Goal: Task Accomplishment & Management: Use online tool/utility

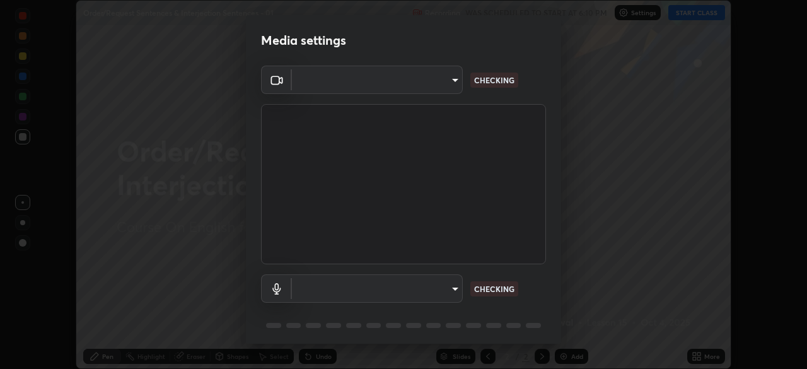
scroll to position [45, 0]
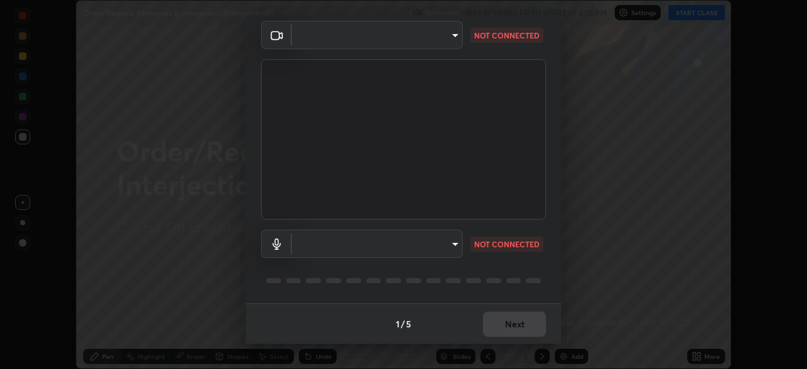
type input "028e6636b9c1bc203e9b8b979946ed412555754adccde9980a10a4eaffcc1ffb"
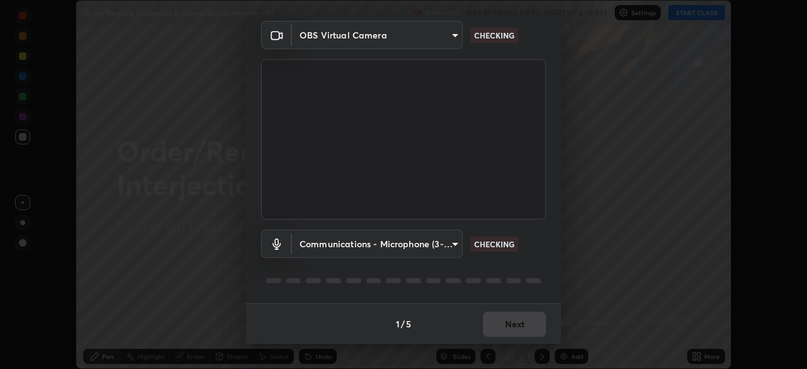
click at [439, 251] on body "Erase all Order/Request Sentences & Interjection Sentences - 01 Recording WAS S…" at bounding box center [403, 184] width 807 height 369
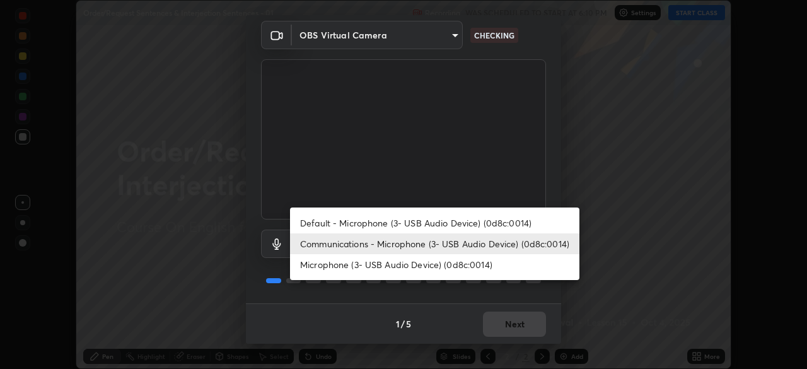
click at [436, 220] on li "Default - Microphone (3- USB Audio Device) (0d8c:0014)" at bounding box center [434, 222] width 289 height 21
type input "default"
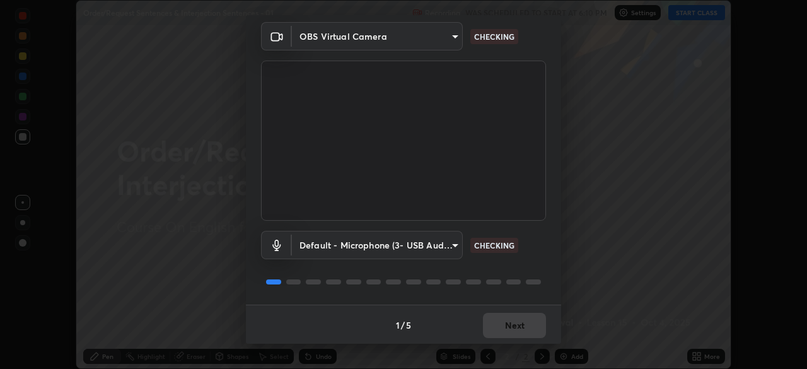
scroll to position [43, 0]
click at [433, 246] on body "Erase all Order/Request Sentences & Interjection Sentences - 01 Recording WAS S…" at bounding box center [403, 184] width 807 height 369
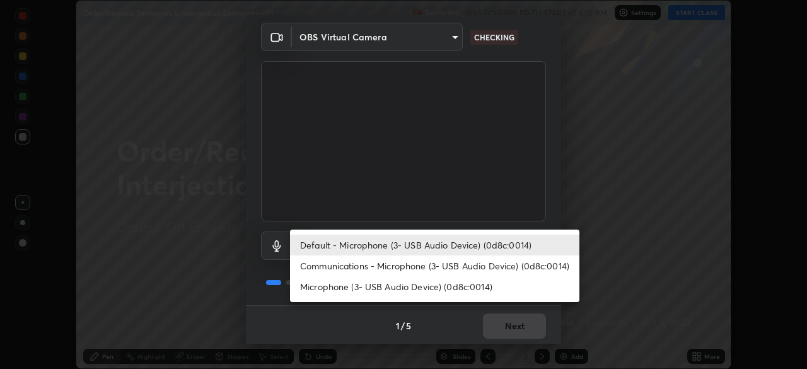
click at [441, 248] on li "Default - Microphone (3- USB Audio Device) (0d8c:0014)" at bounding box center [434, 244] width 289 height 21
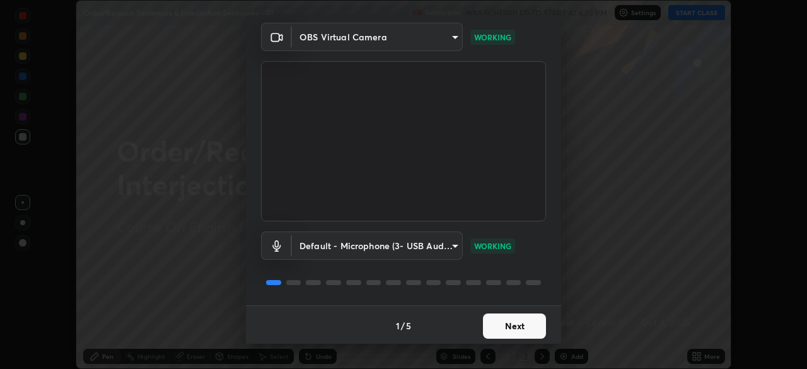
click at [517, 324] on button "Next" at bounding box center [514, 325] width 63 height 25
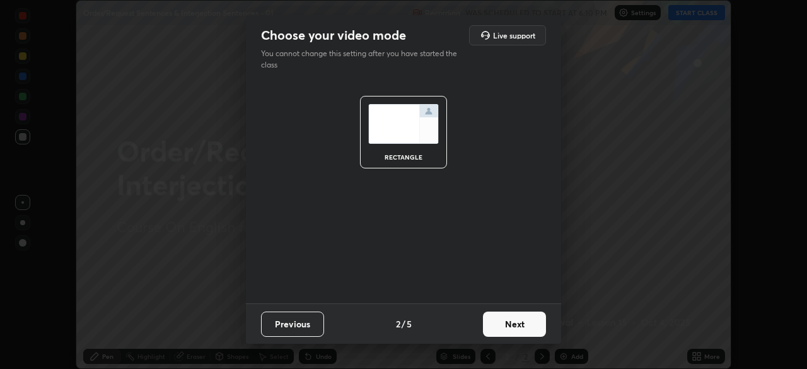
click at [522, 323] on button "Next" at bounding box center [514, 323] width 63 height 25
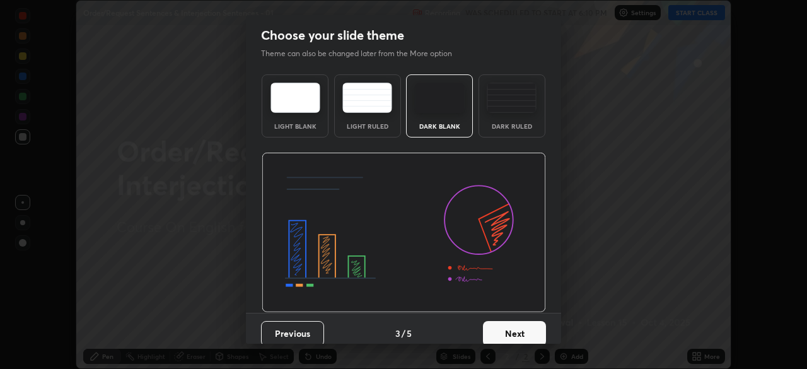
click at [527, 326] on button "Next" at bounding box center [514, 333] width 63 height 25
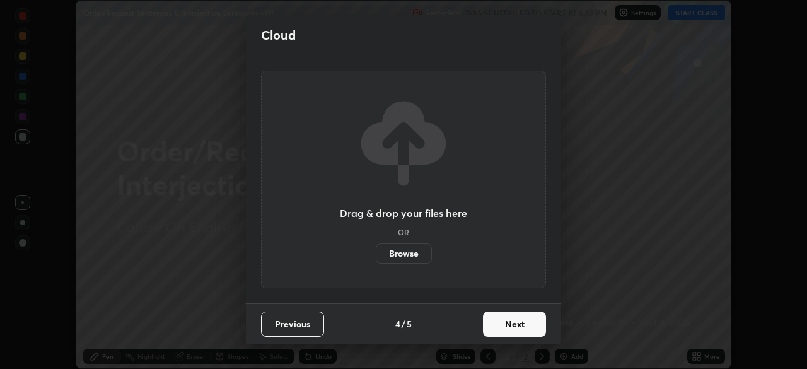
click at [536, 323] on button "Next" at bounding box center [514, 323] width 63 height 25
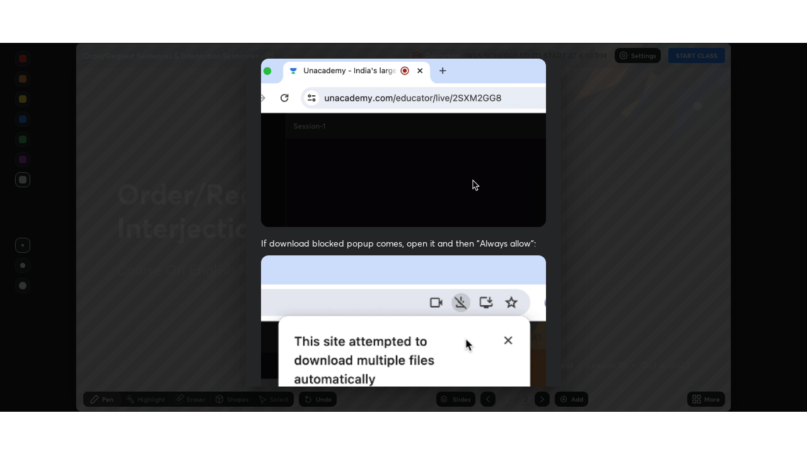
scroll to position [302, 0]
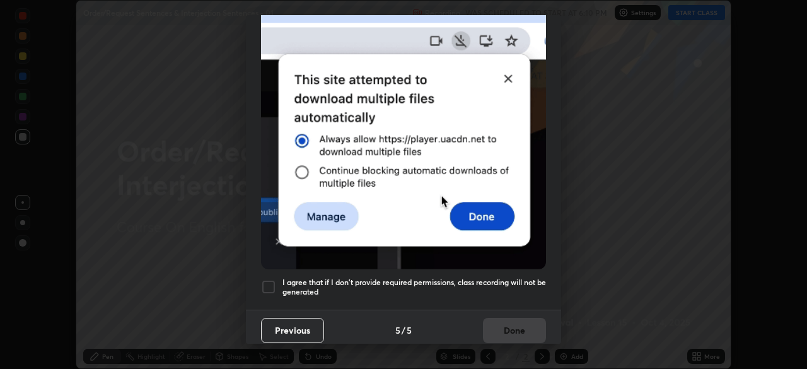
click at [530, 278] on h5 "I agree that if I don't provide required permissions, class recording will not …" at bounding box center [413, 287] width 263 height 20
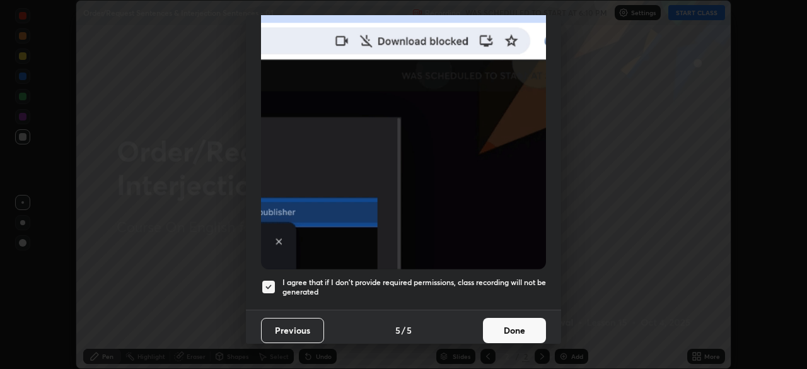
click at [524, 318] on button "Done" at bounding box center [514, 330] width 63 height 25
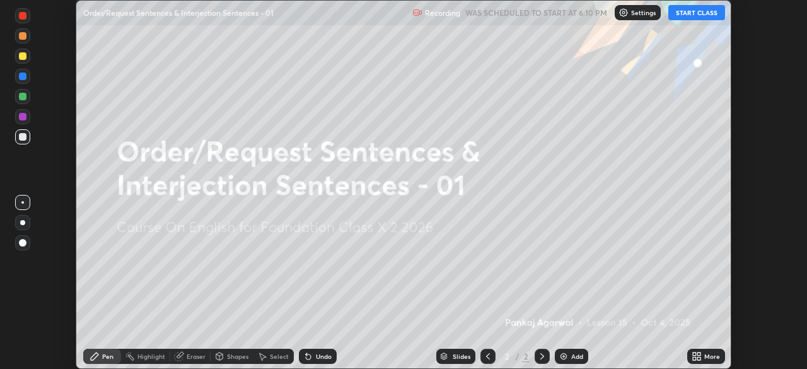
click at [694, 353] on icon at bounding box center [693, 353] width 3 height 3
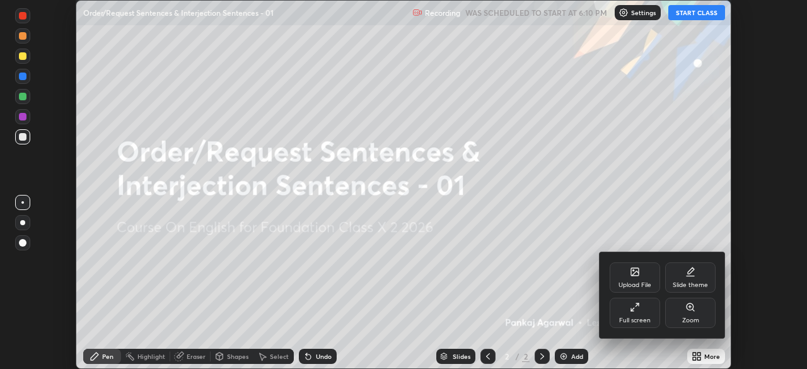
click at [642, 312] on div "Full screen" at bounding box center [634, 312] width 50 height 30
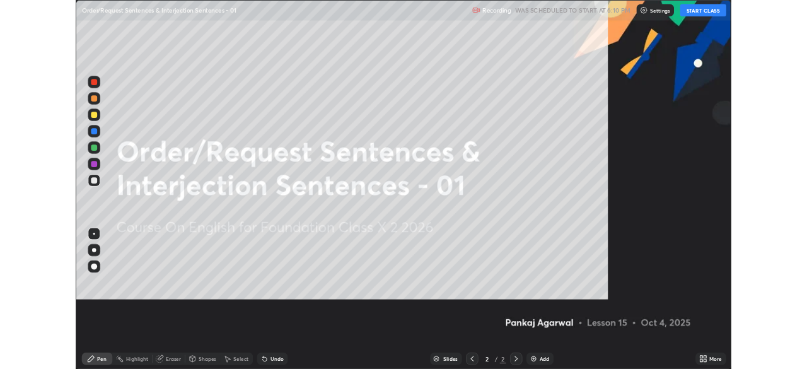
scroll to position [454, 807]
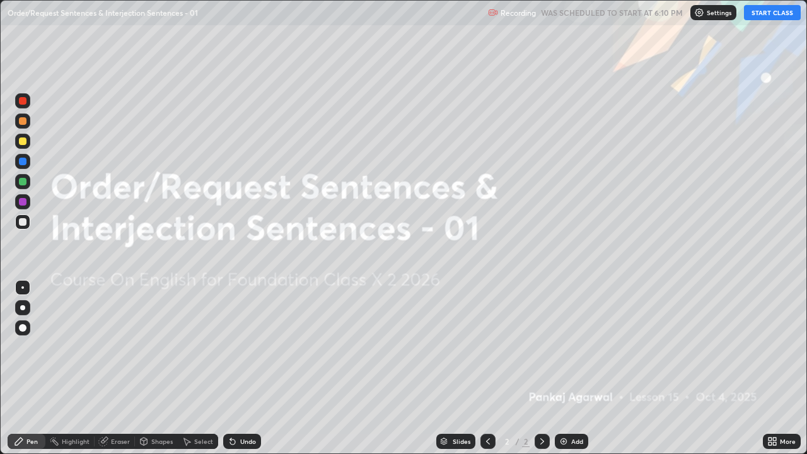
click at [771, 14] on button "START CLASS" at bounding box center [772, 12] width 57 height 15
click at [564, 368] on img at bounding box center [563, 441] width 10 height 10
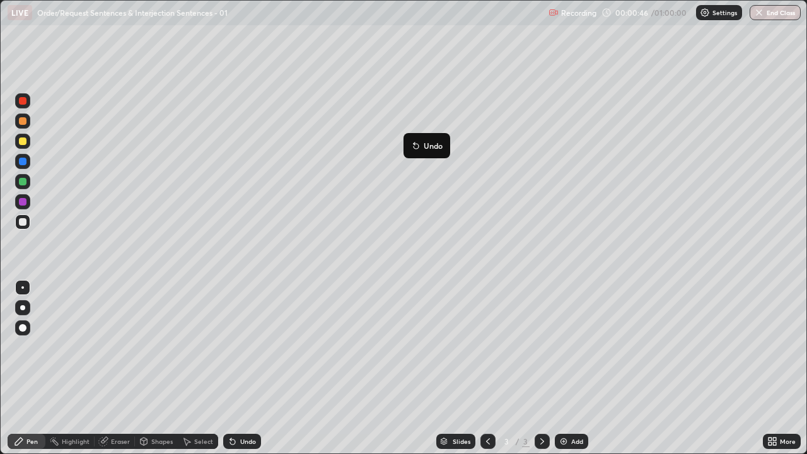
click at [437, 146] on p "Undo" at bounding box center [432, 146] width 19 height 10
click at [120, 368] on div "Eraser" at bounding box center [120, 441] width 19 height 6
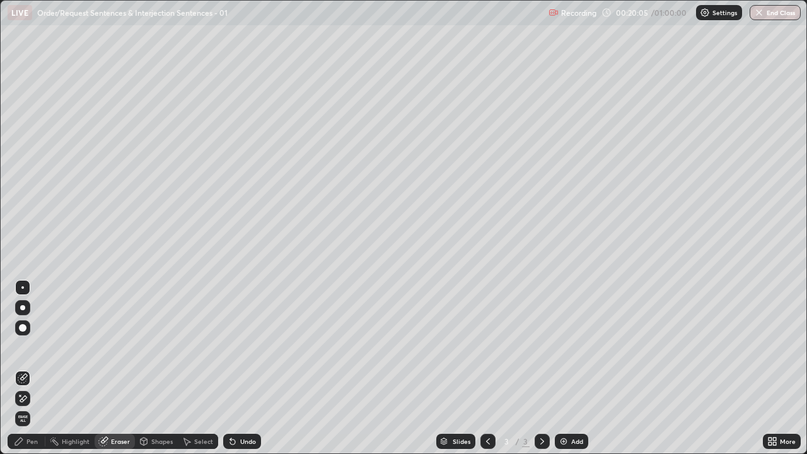
click at [23, 368] on span "Erase all" at bounding box center [23, 419] width 14 height 8
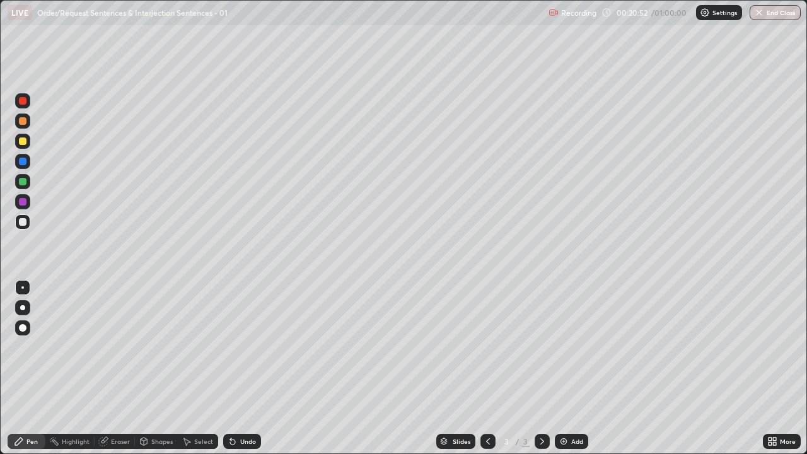
click at [36, 368] on div "Pen" at bounding box center [31, 441] width 11 height 6
click at [122, 368] on div "Eraser" at bounding box center [115, 441] width 40 height 15
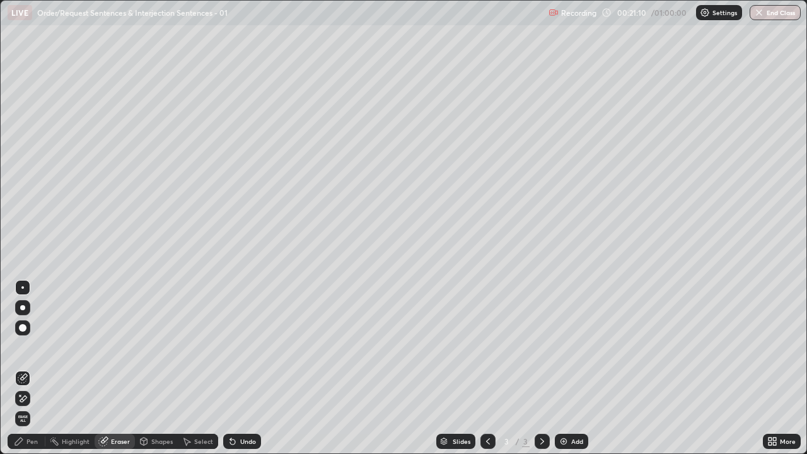
click at [38, 368] on div "Pen" at bounding box center [27, 441] width 38 height 15
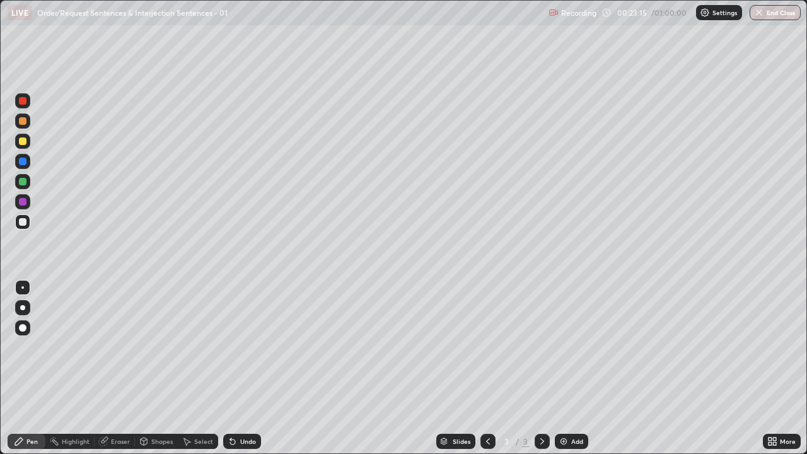
click at [123, 368] on div "Eraser" at bounding box center [120, 441] width 19 height 6
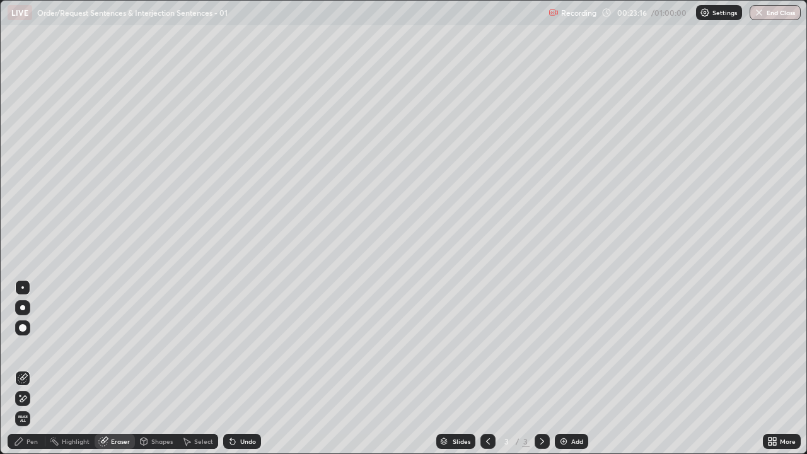
click at [23, 368] on span "Erase all" at bounding box center [23, 419] width 14 height 8
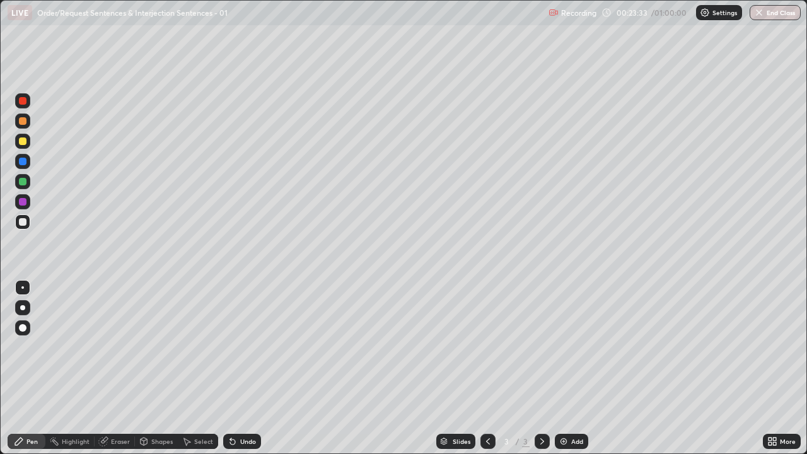
click at [121, 368] on div "Eraser" at bounding box center [120, 441] width 19 height 6
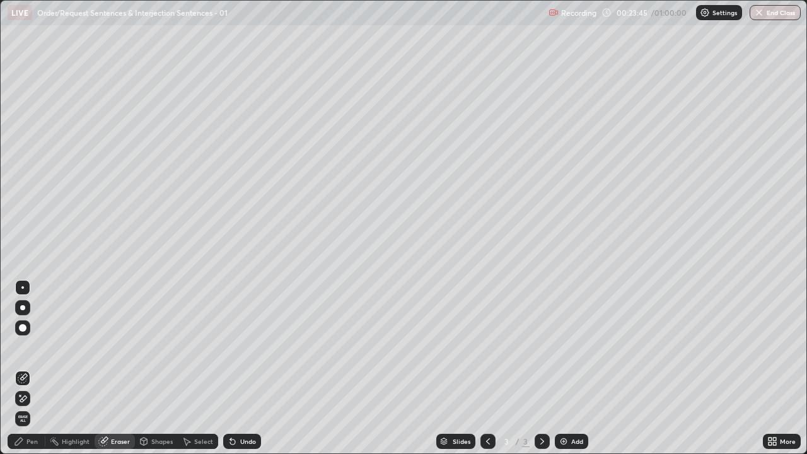
click at [42, 368] on div "Pen" at bounding box center [27, 441] width 38 height 15
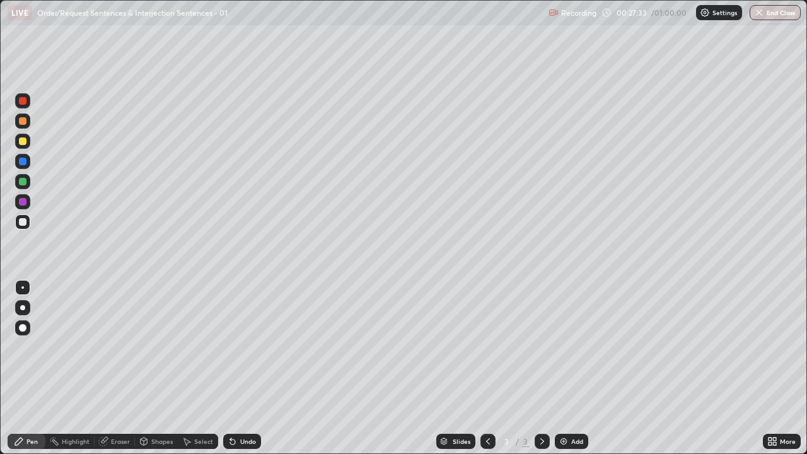
click at [120, 368] on div "Eraser" at bounding box center [120, 441] width 19 height 6
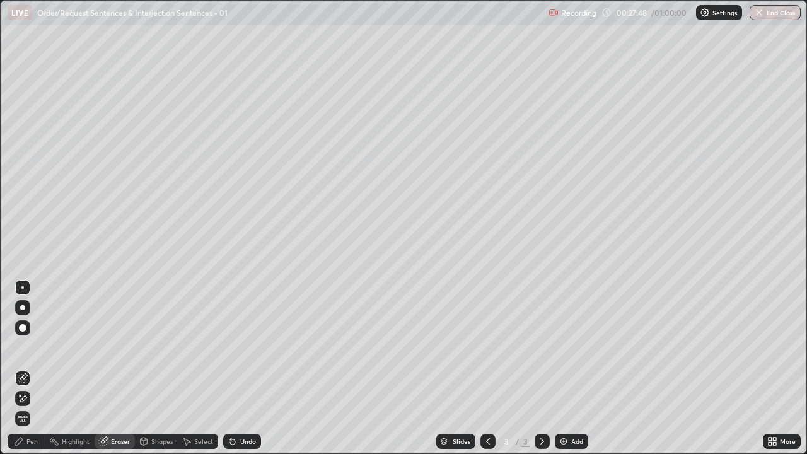
click at [566, 368] on img at bounding box center [563, 441] width 10 height 10
click at [36, 368] on div "Pen" at bounding box center [31, 441] width 11 height 6
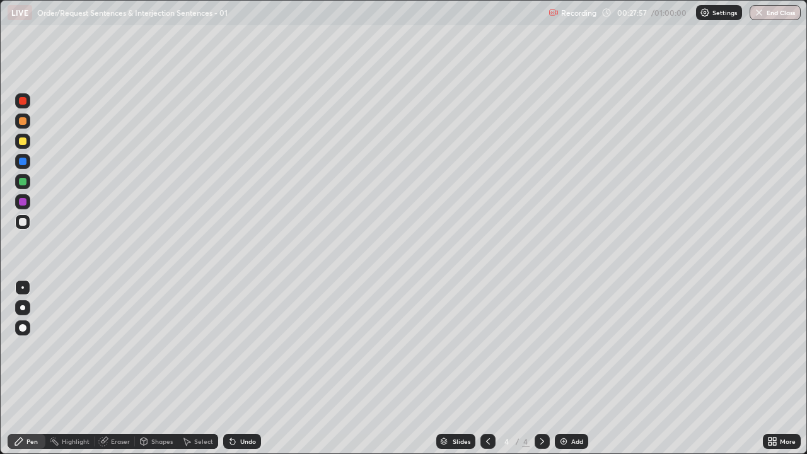
click at [28, 368] on div "Pen" at bounding box center [27, 441] width 38 height 15
click at [122, 368] on div "Eraser" at bounding box center [115, 441] width 40 height 15
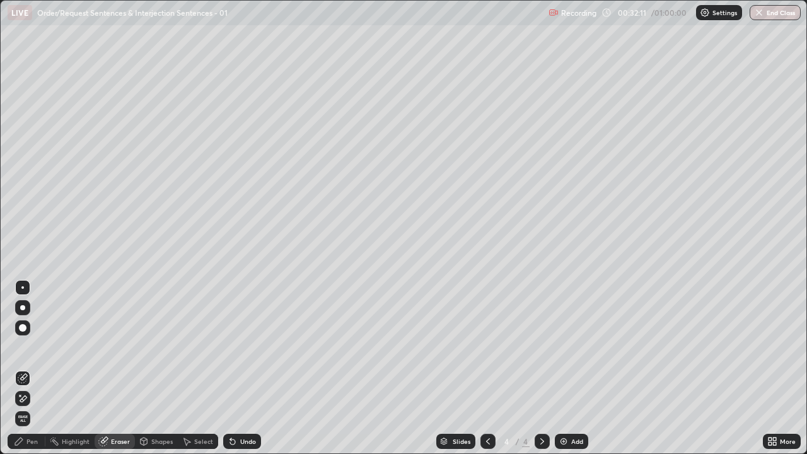
click at [574, 368] on div "Add" at bounding box center [577, 441] width 12 height 6
click at [35, 368] on div "Pen" at bounding box center [27, 441] width 38 height 15
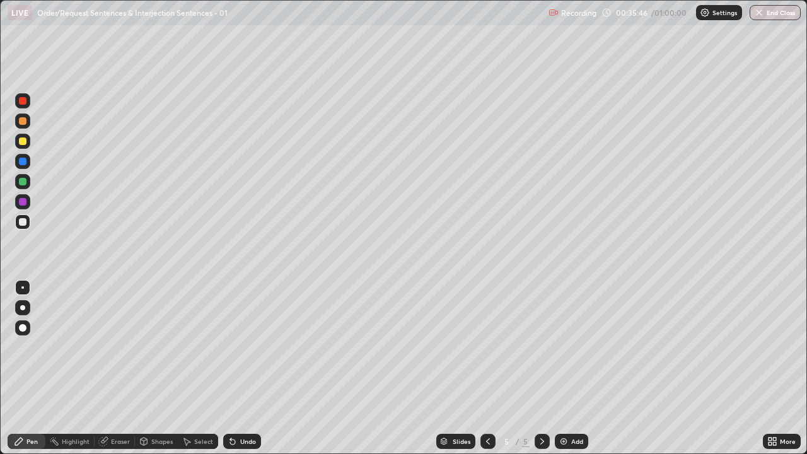
click at [571, 368] on div "Add" at bounding box center [577, 441] width 12 height 6
click at [575, 368] on div "Add" at bounding box center [577, 441] width 12 height 6
click at [123, 368] on div "Eraser" at bounding box center [120, 441] width 19 height 6
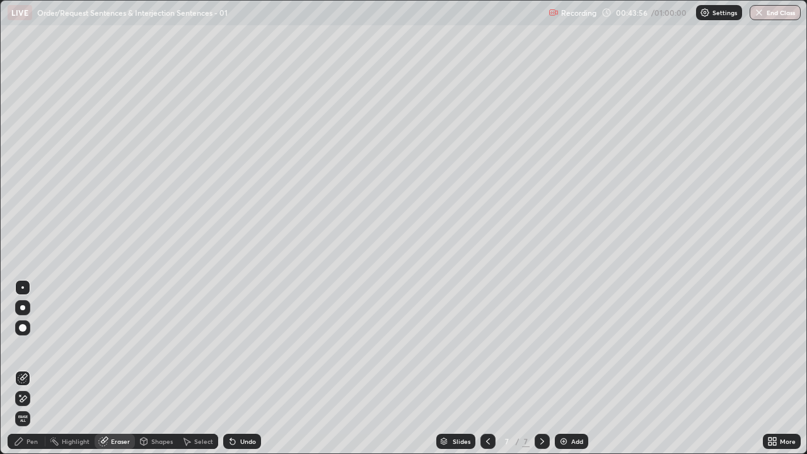
click at [35, 368] on div "Pen" at bounding box center [31, 441] width 11 height 6
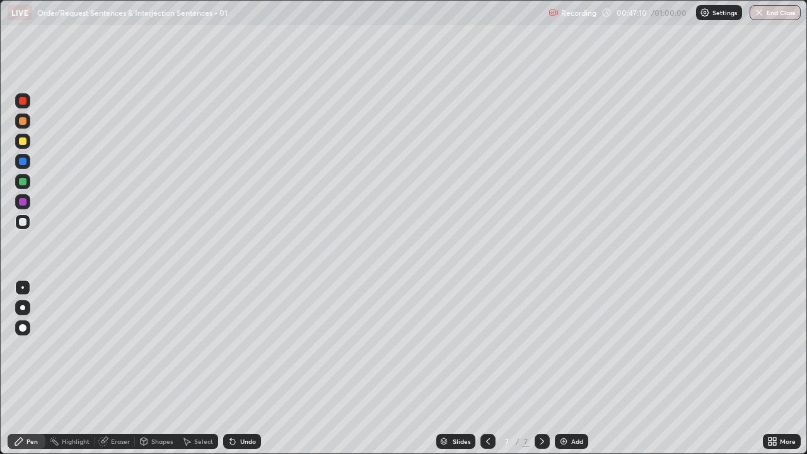
click at [120, 368] on div "Eraser" at bounding box center [120, 441] width 19 height 6
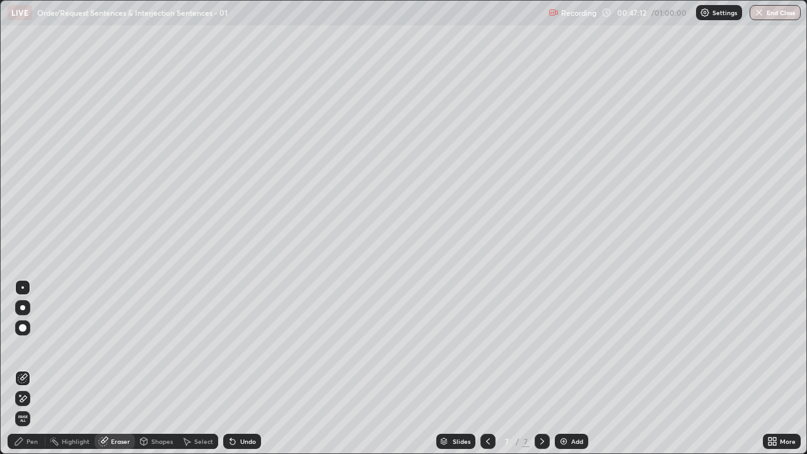
click at [22, 368] on span "Erase all" at bounding box center [23, 419] width 14 height 8
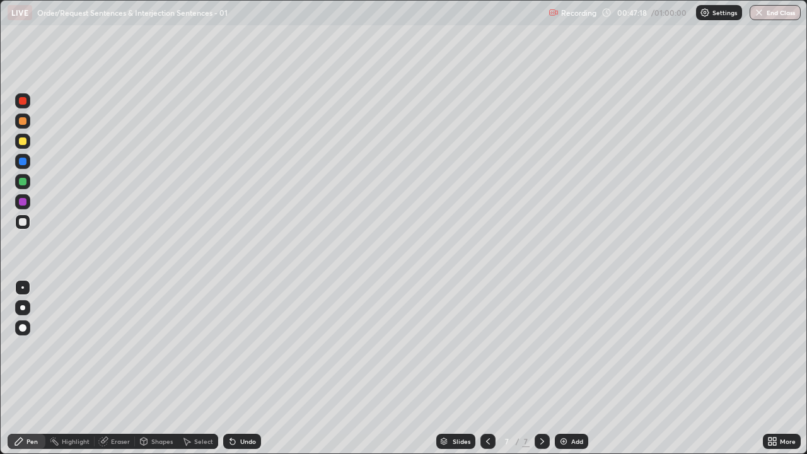
click at [785, 13] on button "End Class" at bounding box center [774, 12] width 51 height 15
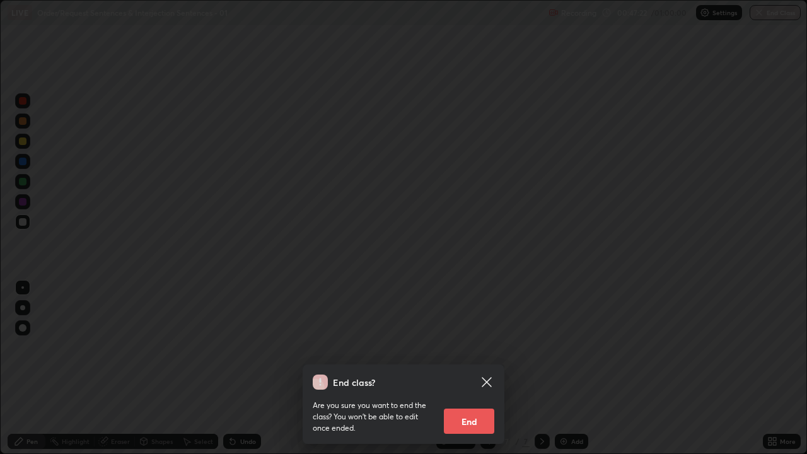
click at [475, 368] on button "End" at bounding box center [469, 420] width 50 height 25
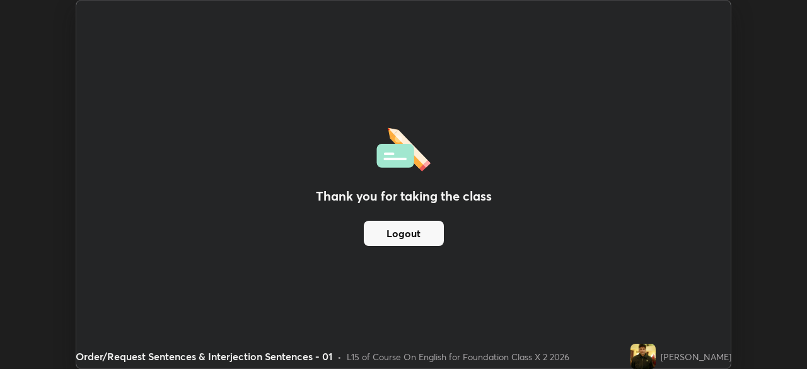
scroll to position [62641, 62203]
click at [422, 231] on button "Logout" at bounding box center [404, 233] width 80 height 25
